Goal: Information Seeking & Learning: Learn about a topic

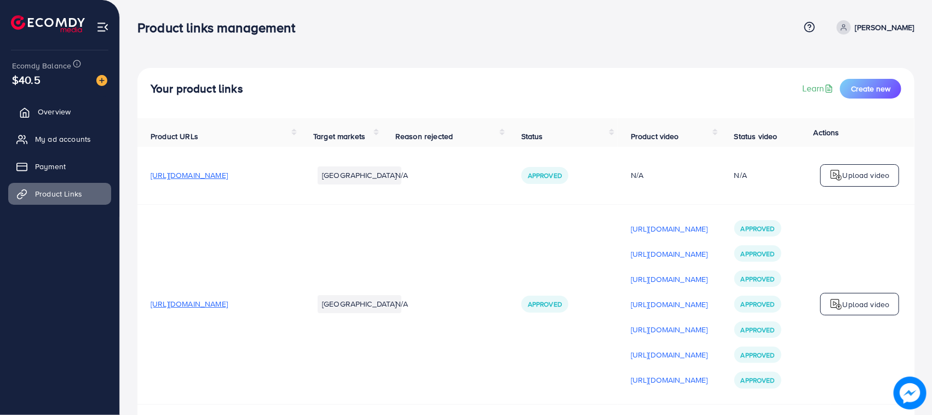
click at [45, 115] on span "Overview" at bounding box center [54, 111] width 33 height 11
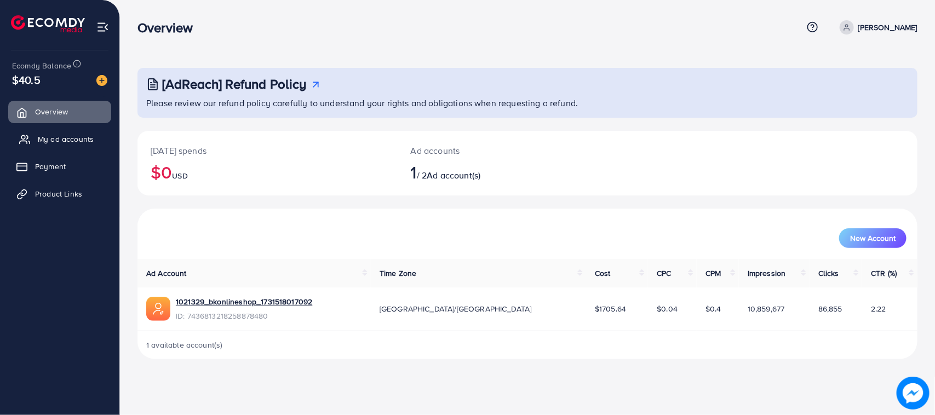
click at [64, 142] on span "My ad accounts" at bounding box center [66, 139] width 56 height 11
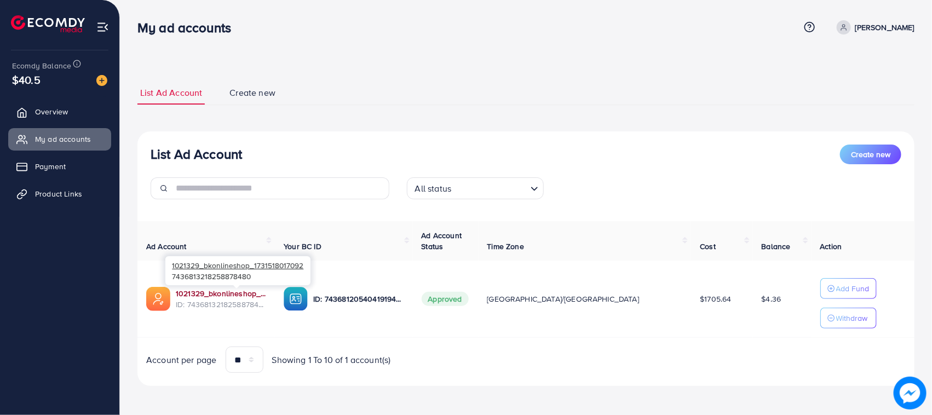
click at [212, 295] on link "1021329_bkonlineshop_1731518017092" at bounding box center [221, 293] width 90 height 11
click at [70, 195] on span "Product Links" at bounding box center [61, 193] width 47 height 11
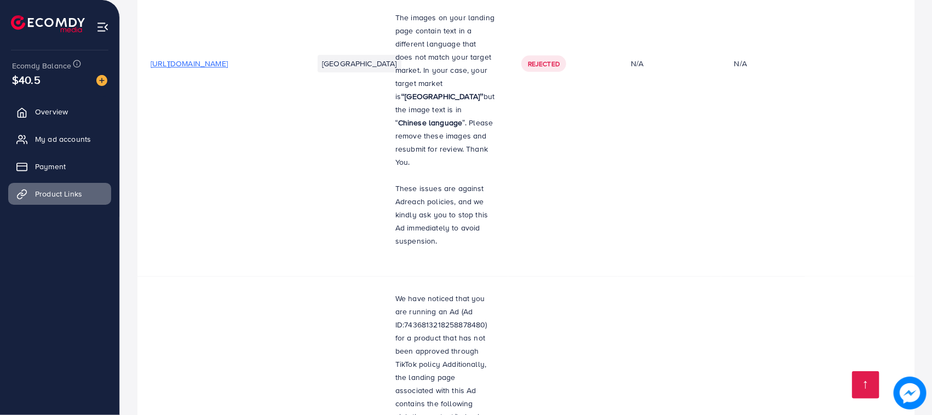
scroll to position [14378, 0]
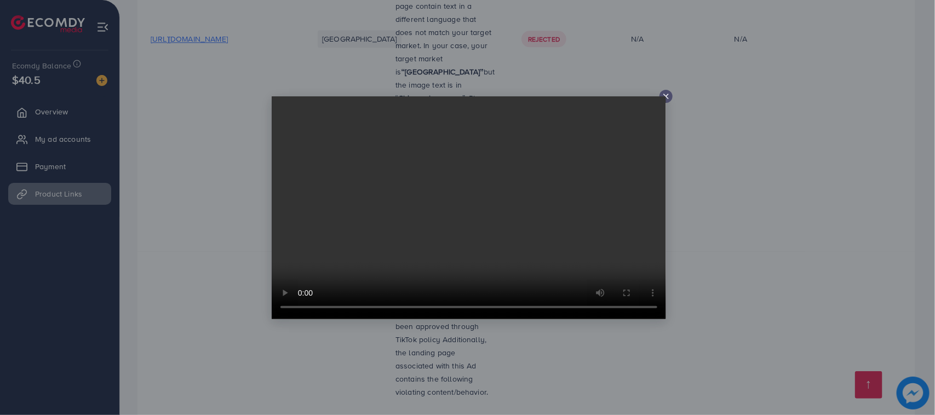
click at [666, 97] on video at bounding box center [469, 207] width 394 height 223
click at [667, 91] on div at bounding box center [666, 96] width 13 height 13
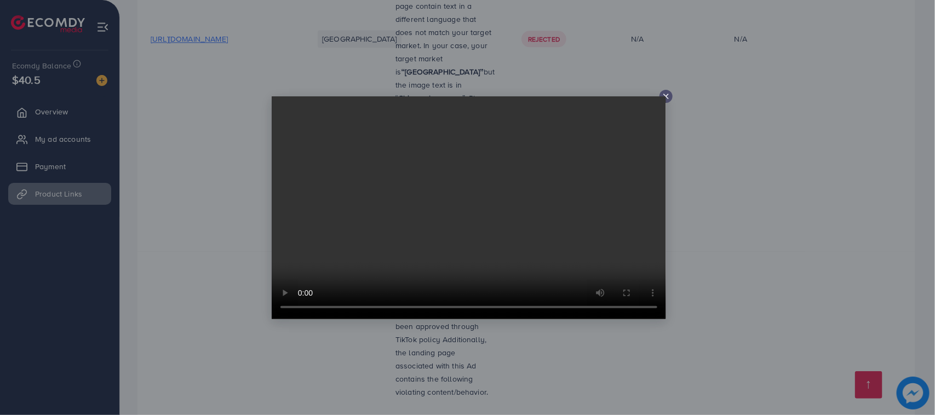
click at [667, 94] on icon at bounding box center [666, 96] width 9 height 9
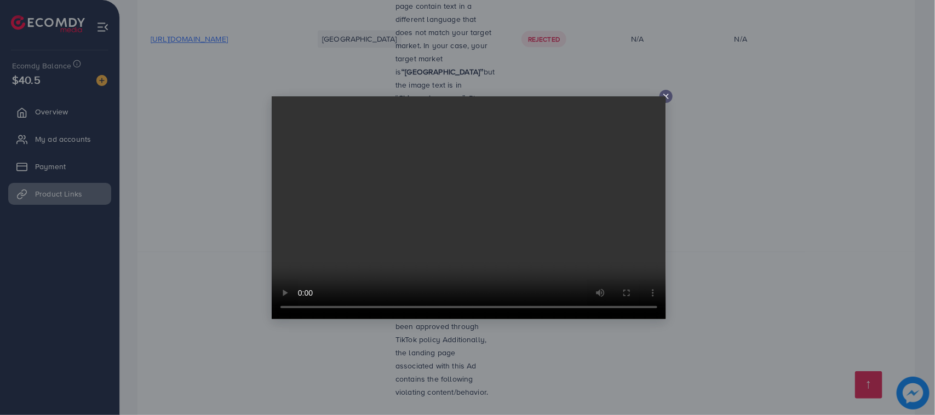
click at [667, 96] on line at bounding box center [666, 96] width 4 height 4
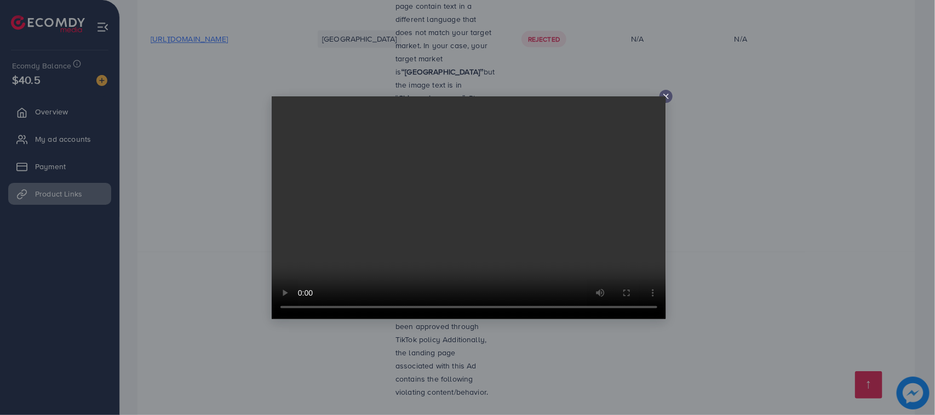
click at [663, 92] on icon at bounding box center [666, 96] width 9 height 9
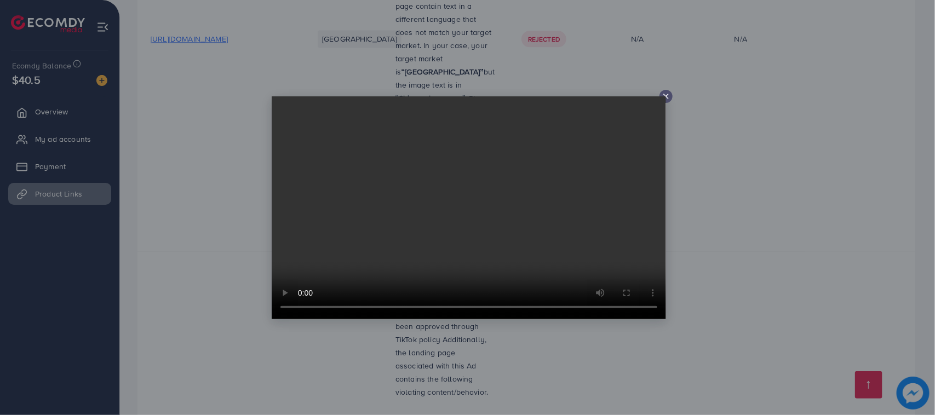
click at [664, 95] on line at bounding box center [666, 96] width 4 height 4
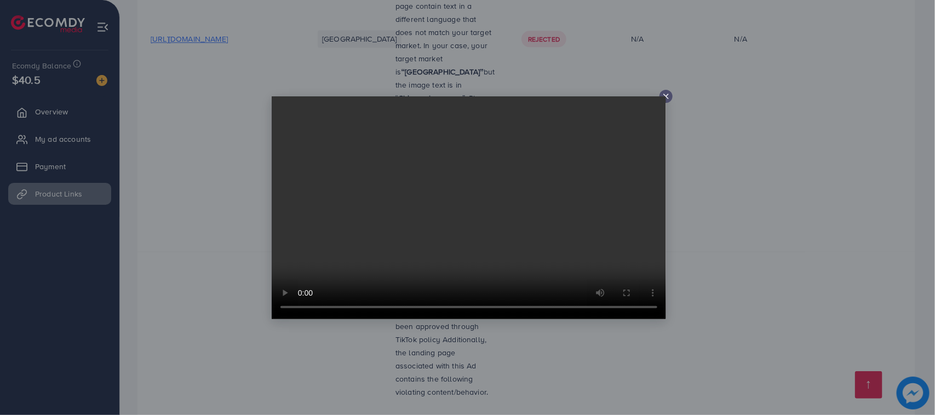
click at [666, 96] on line at bounding box center [666, 96] width 4 height 4
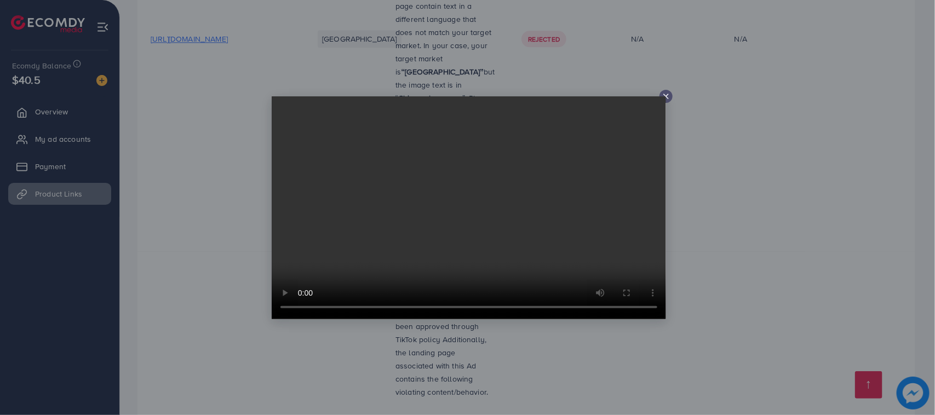
click at [663, 96] on icon at bounding box center [666, 96] width 9 height 9
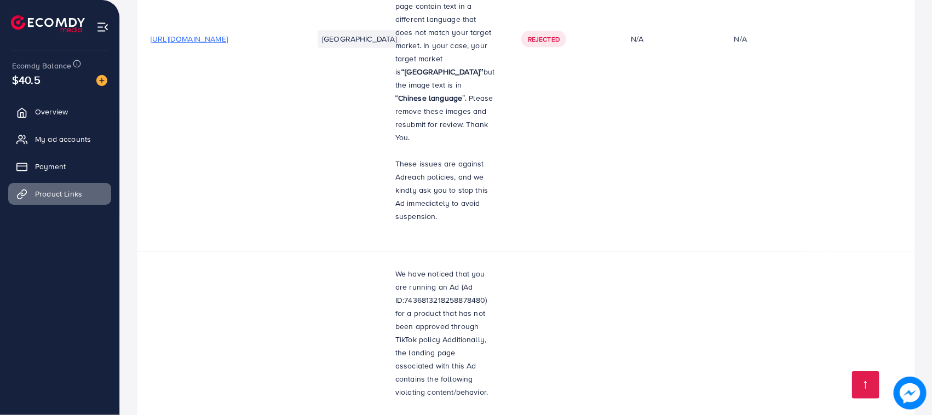
scroll to position [14805, 0]
